Goal: Check status: Check status

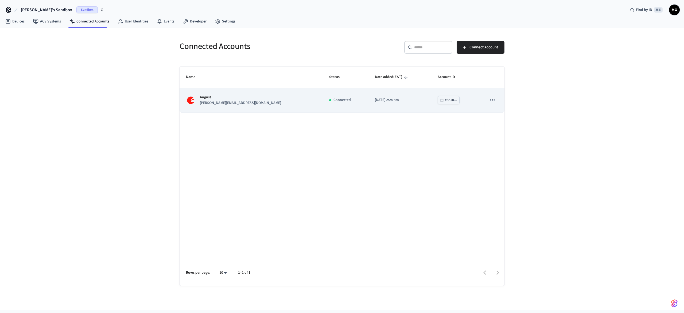
click at [253, 95] on div "August jane@example.com" at bounding box center [251, 100] width 130 height 11
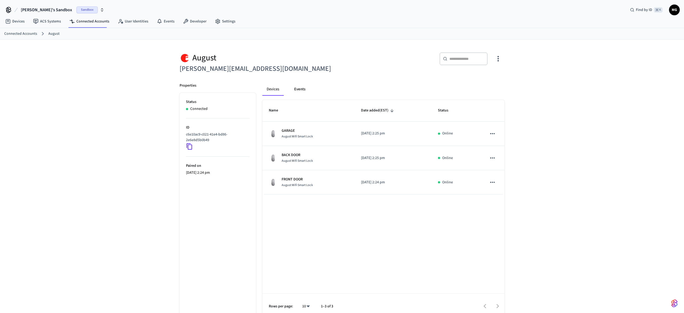
click at [302, 87] on button "Events" at bounding box center [300, 89] width 20 height 13
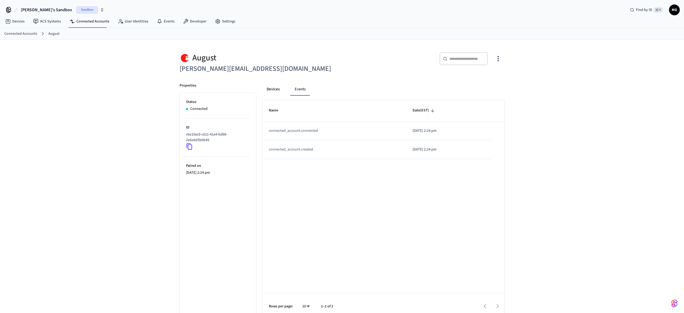
click at [274, 89] on button "Devices" at bounding box center [273, 89] width 22 height 13
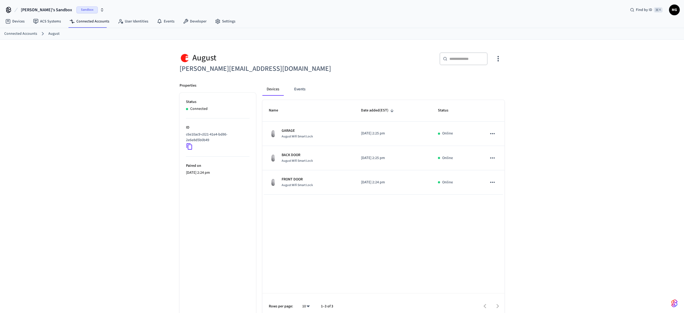
scroll to position [9, 0]
